Goal: Find specific page/section: Find specific page/section

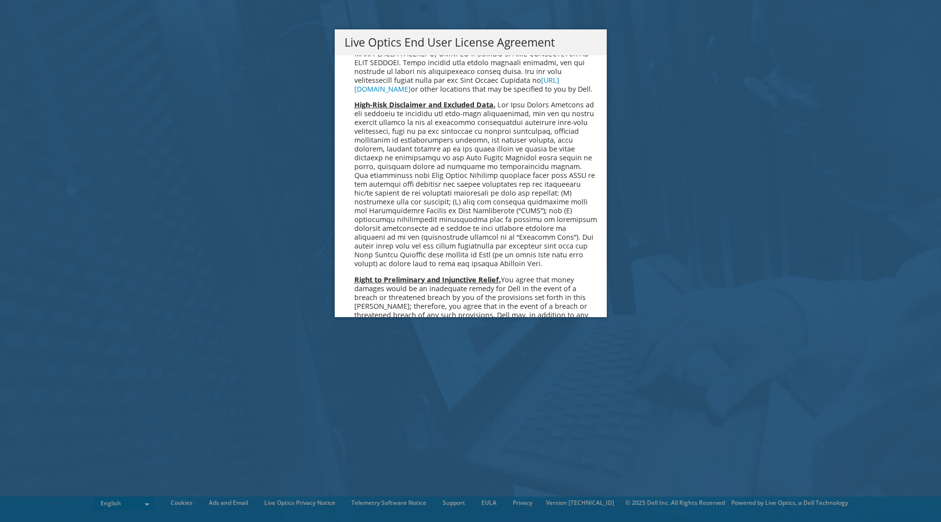
scroll to position [3705, 0]
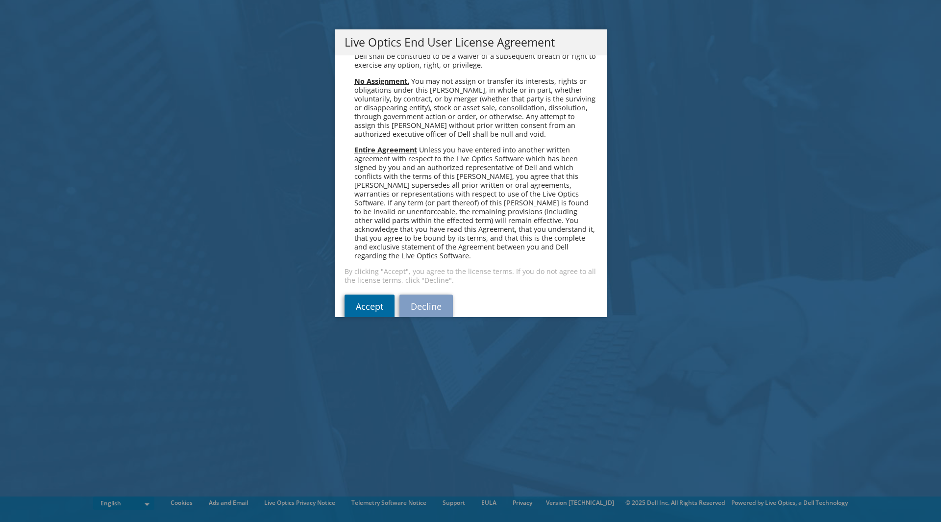
click at [361, 294] on link "Accept" at bounding box center [369, 306] width 50 height 24
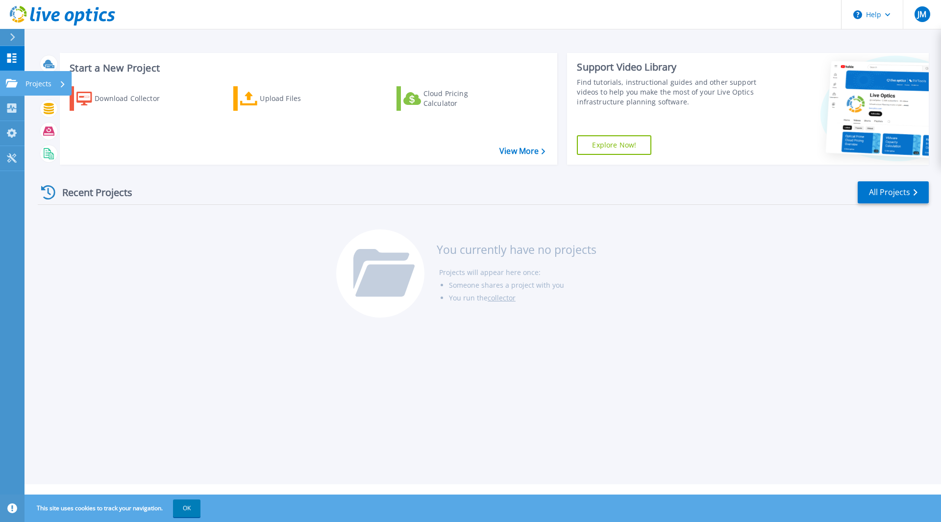
click at [11, 80] on icon at bounding box center [12, 83] width 12 height 8
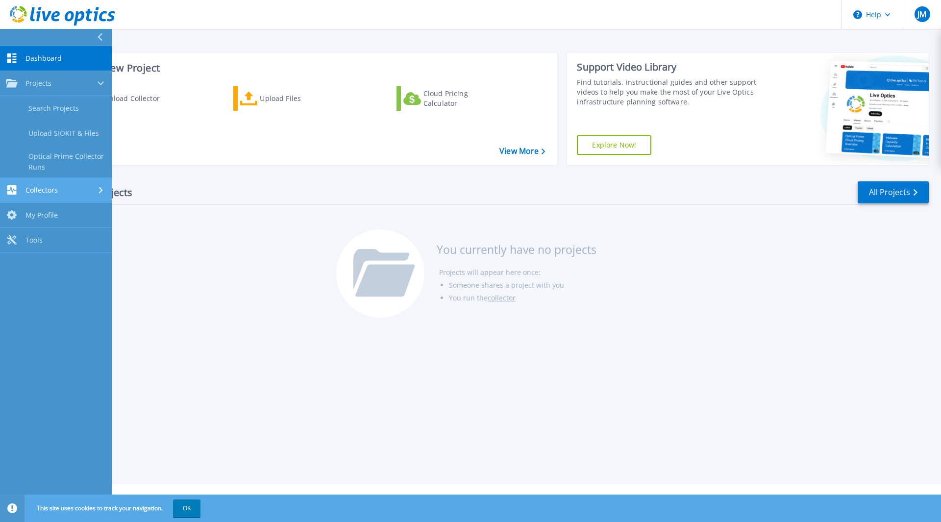
click at [90, 186] on div "Collectors" at bounding box center [56, 189] width 100 height 9
